Goal: Find specific page/section: Find specific page/section

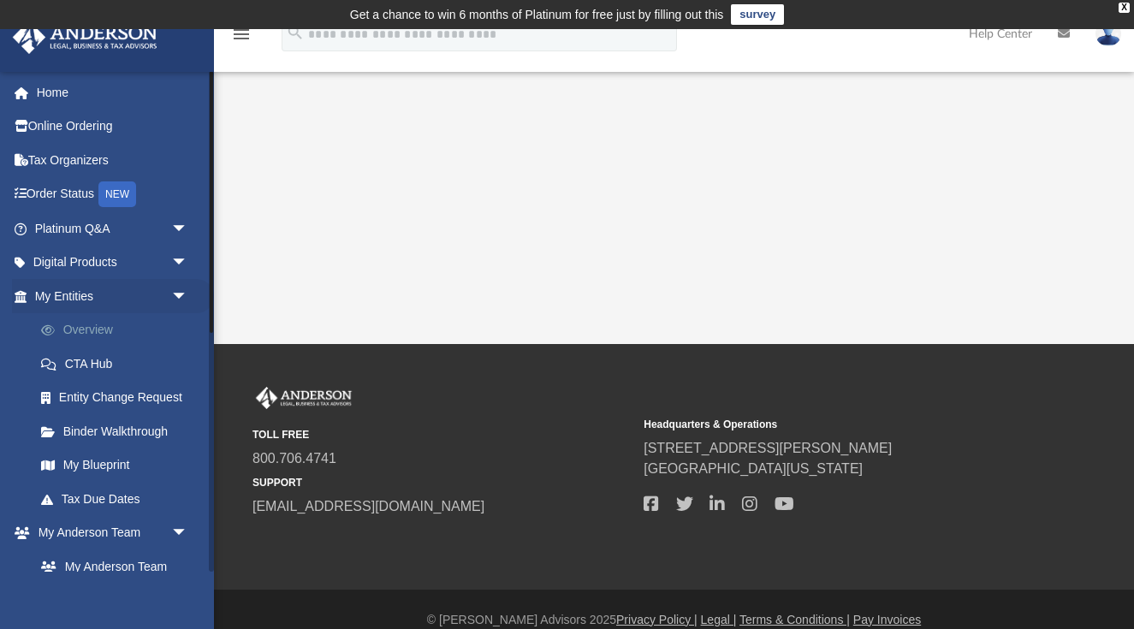
click at [99, 333] on link "Overview" at bounding box center [119, 330] width 190 height 34
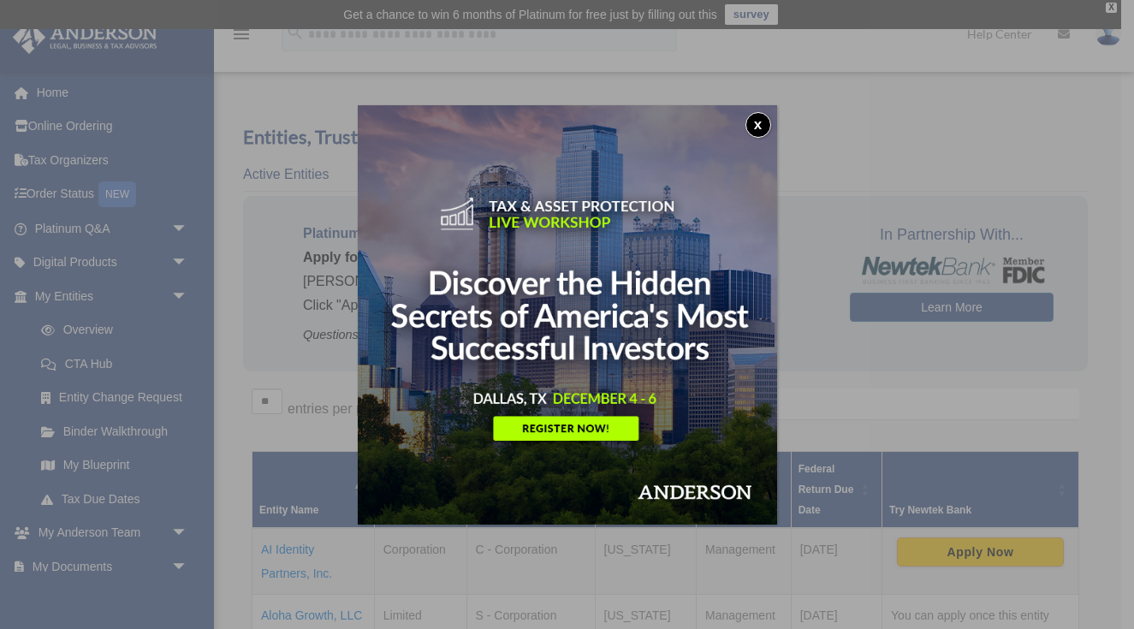
click at [759, 127] on button "x" at bounding box center [759, 125] width 26 height 26
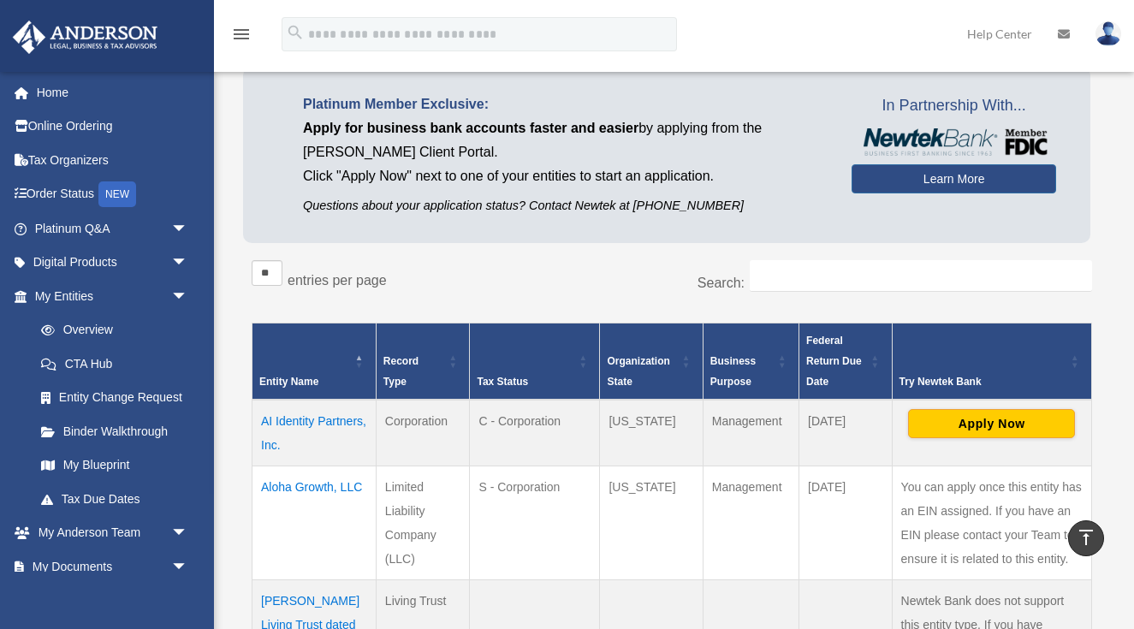
scroll to position [77, 0]
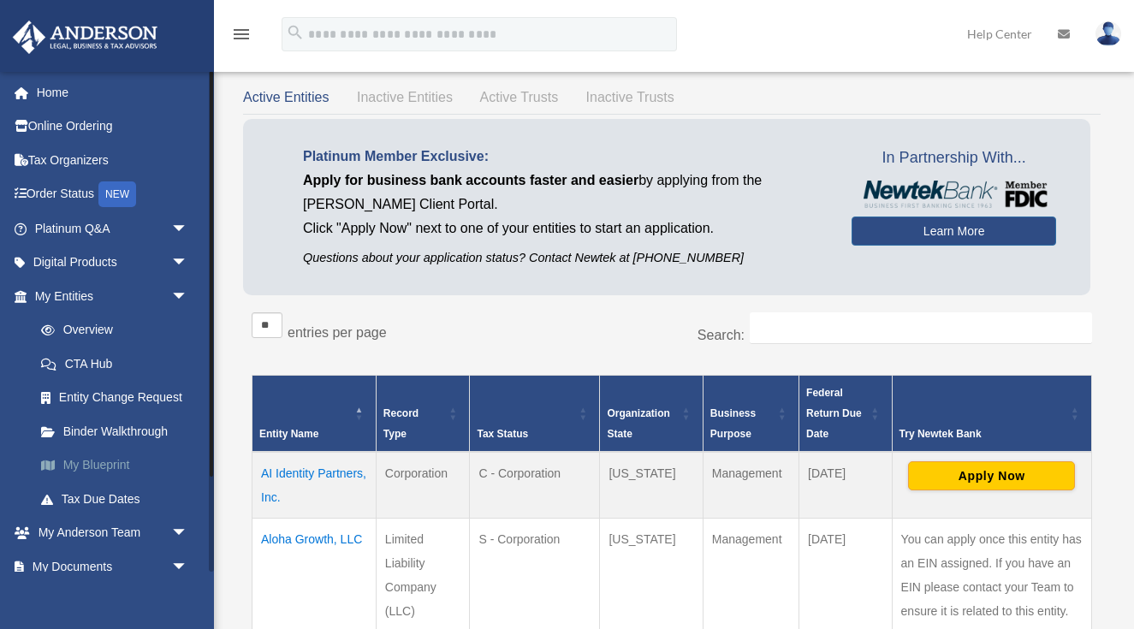
click at [104, 459] on link "My Blueprint" at bounding box center [119, 466] width 190 height 34
